Goal: Submit feedback/report problem

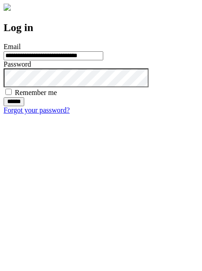
click at [24, 106] on input "******" at bounding box center [14, 101] width 21 height 9
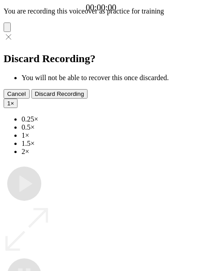
type input "**********"
